Goal: Transaction & Acquisition: Book appointment/travel/reservation

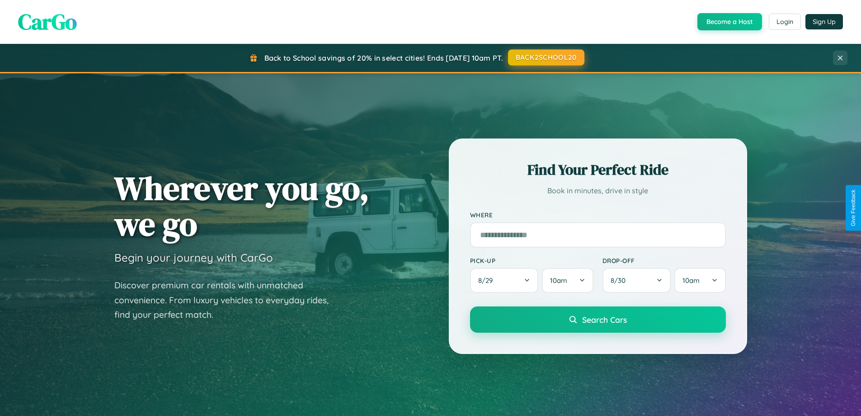
click at [546, 57] on button "BACK2SCHOOL20" at bounding box center [546, 57] width 76 height 16
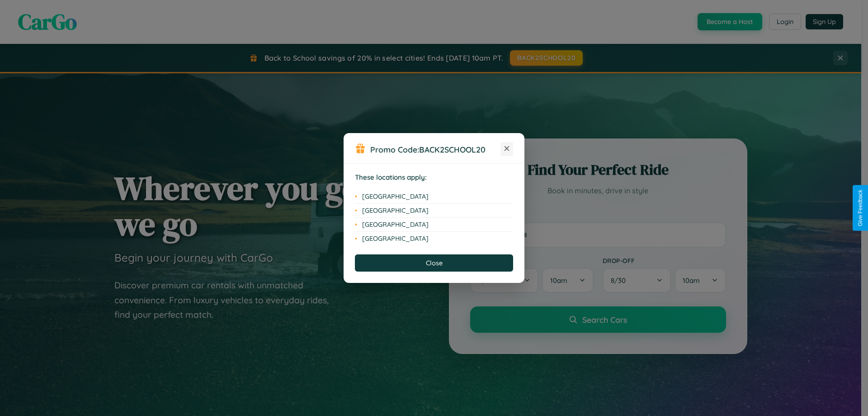
click at [507, 149] on icon at bounding box center [507, 148] width 5 height 5
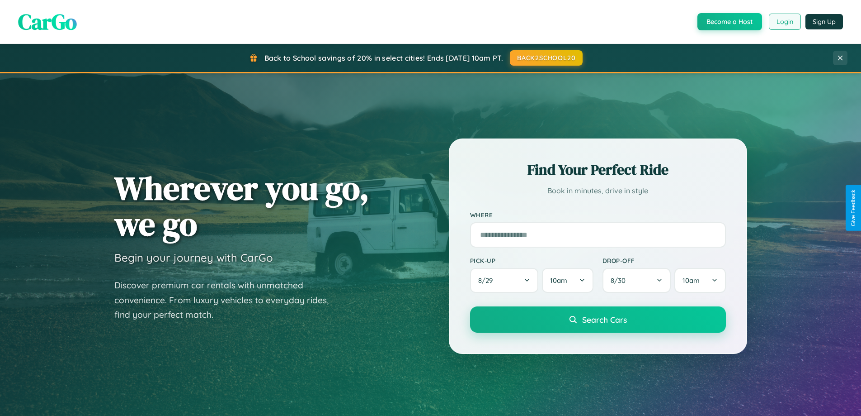
click at [784, 22] on button "Login" at bounding box center [785, 22] width 32 height 16
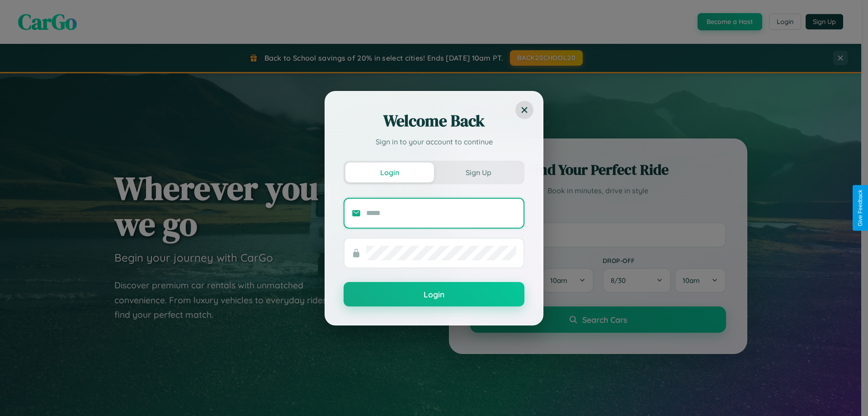
click at [441, 213] on input "text" at bounding box center [441, 213] width 150 height 14
type input "**********"
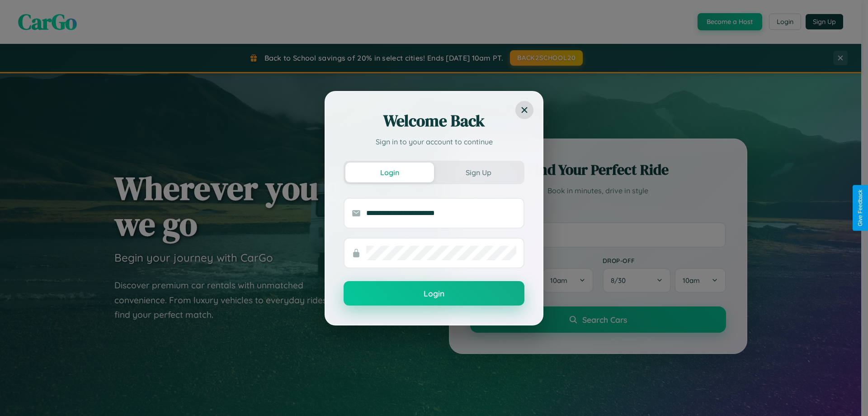
click at [434, 293] on button "Login" at bounding box center [434, 293] width 181 height 24
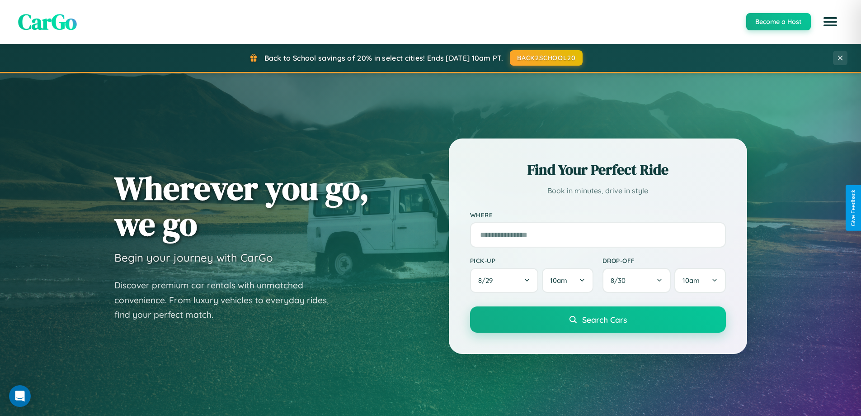
scroll to position [390, 0]
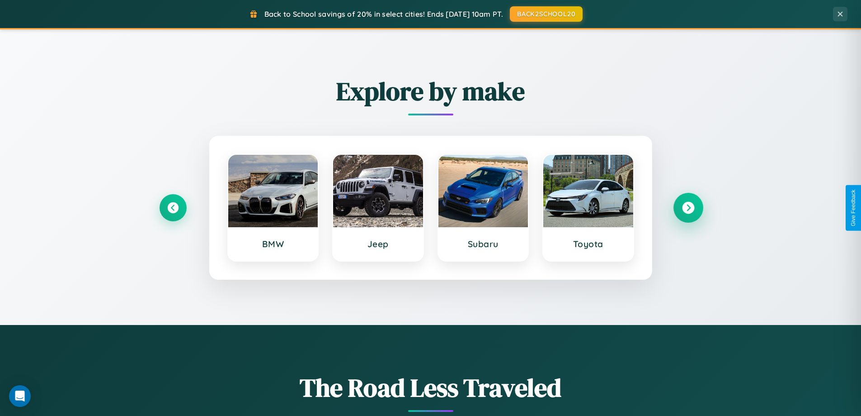
click at [688, 208] on icon at bounding box center [688, 208] width 12 height 12
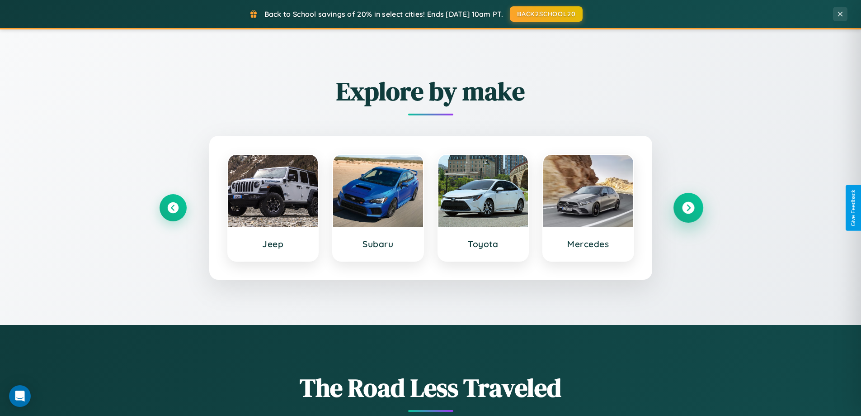
click at [688, 208] on icon at bounding box center [688, 208] width 12 height 12
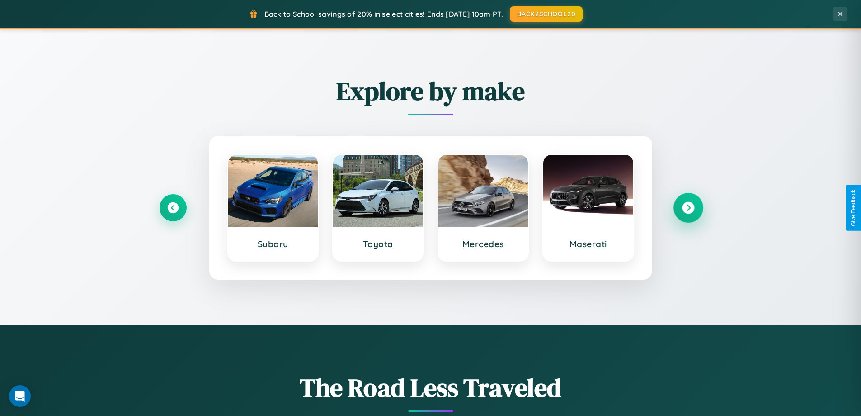
click at [688, 208] on icon at bounding box center [688, 208] width 12 height 12
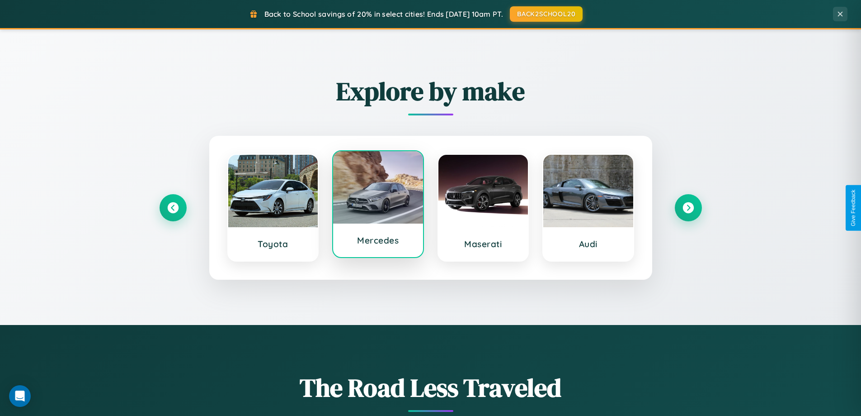
click at [378, 204] on div at bounding box center [378, 187] width 90 height 72
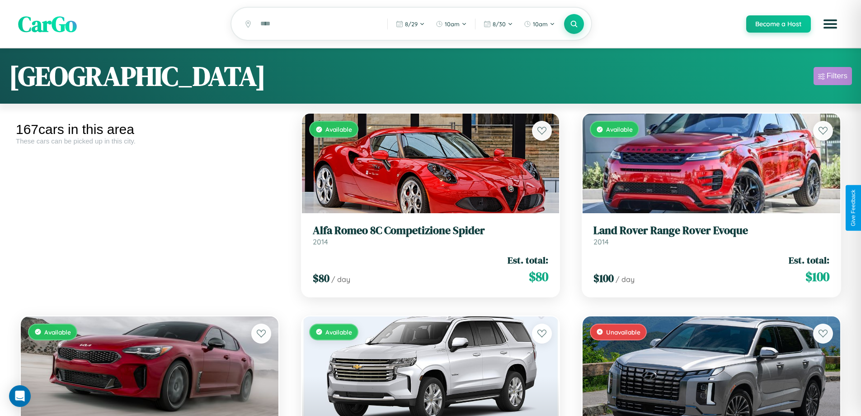
click at [833, 77] on div "Filters" at bounding box center [837, 75] width 21 height 9
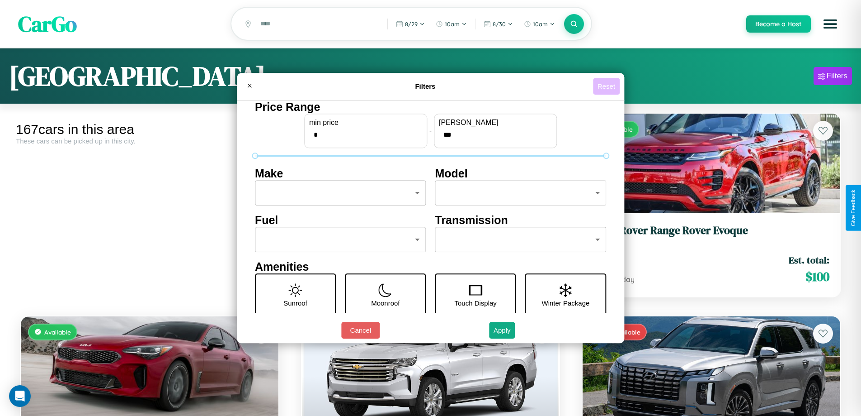
click at [608, 86] on button "Reset" at bounding box center [606, 86] width 27 height 17
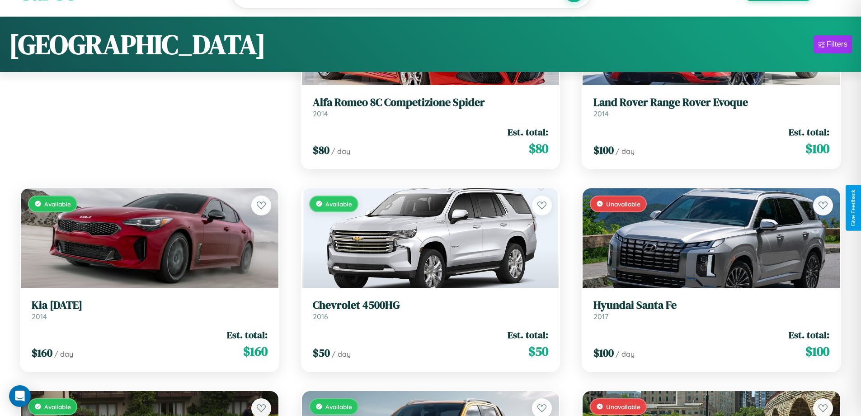
scroll to position [2354, 0]
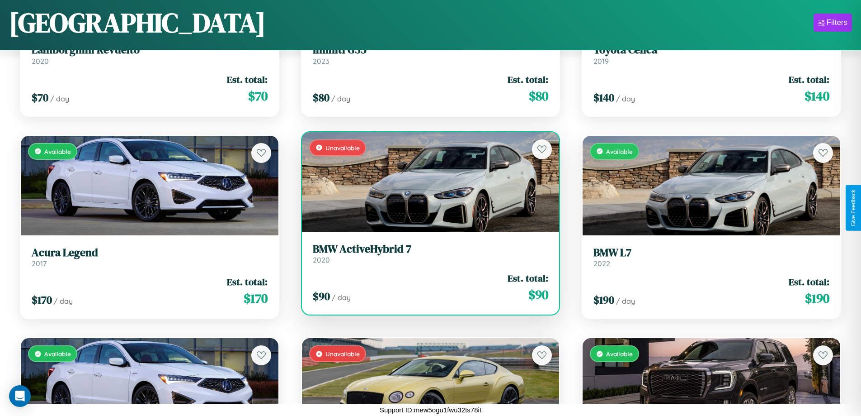
click at [427, 255] on h3 "BMW ActiveHybrid 7" at bounding box center [431, 248] width 236 height 13
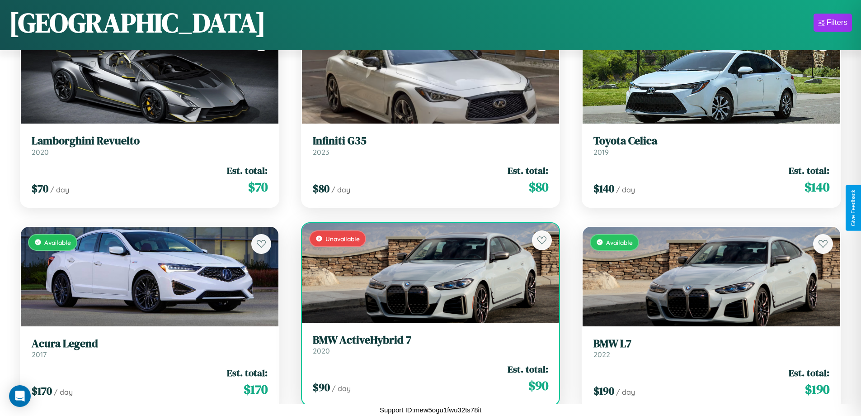
scroll to position [127, 0]
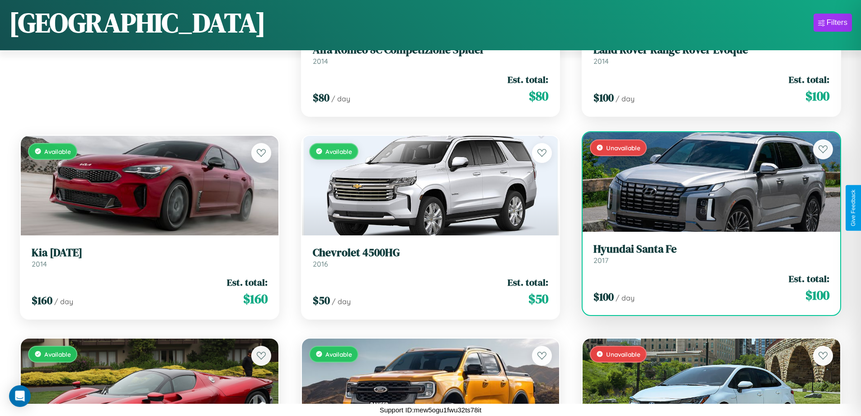
click at [706, 253] on h3 "Hyundai Santa Fe" at bounding box center [712, 248] width 236 height 13
